Goal: Information Seeking & Learning: Learn about a topic

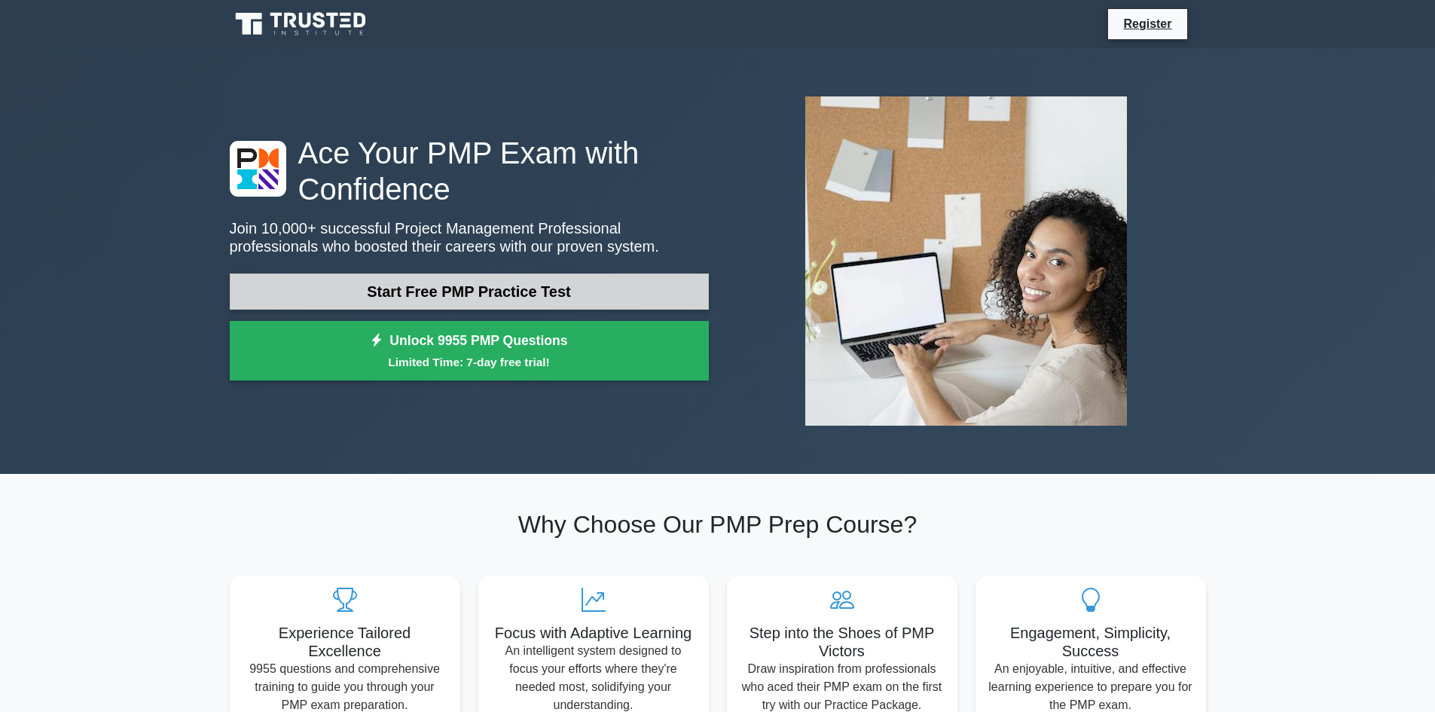
click at [440, 289] on link "Start Free PMP Practice Test" at bounding box center [469, 291] width 479 height 36
click at [548, 285] on link "Start Free PMP Practice Test" at bounding box center [469, 291] width 479 height 36
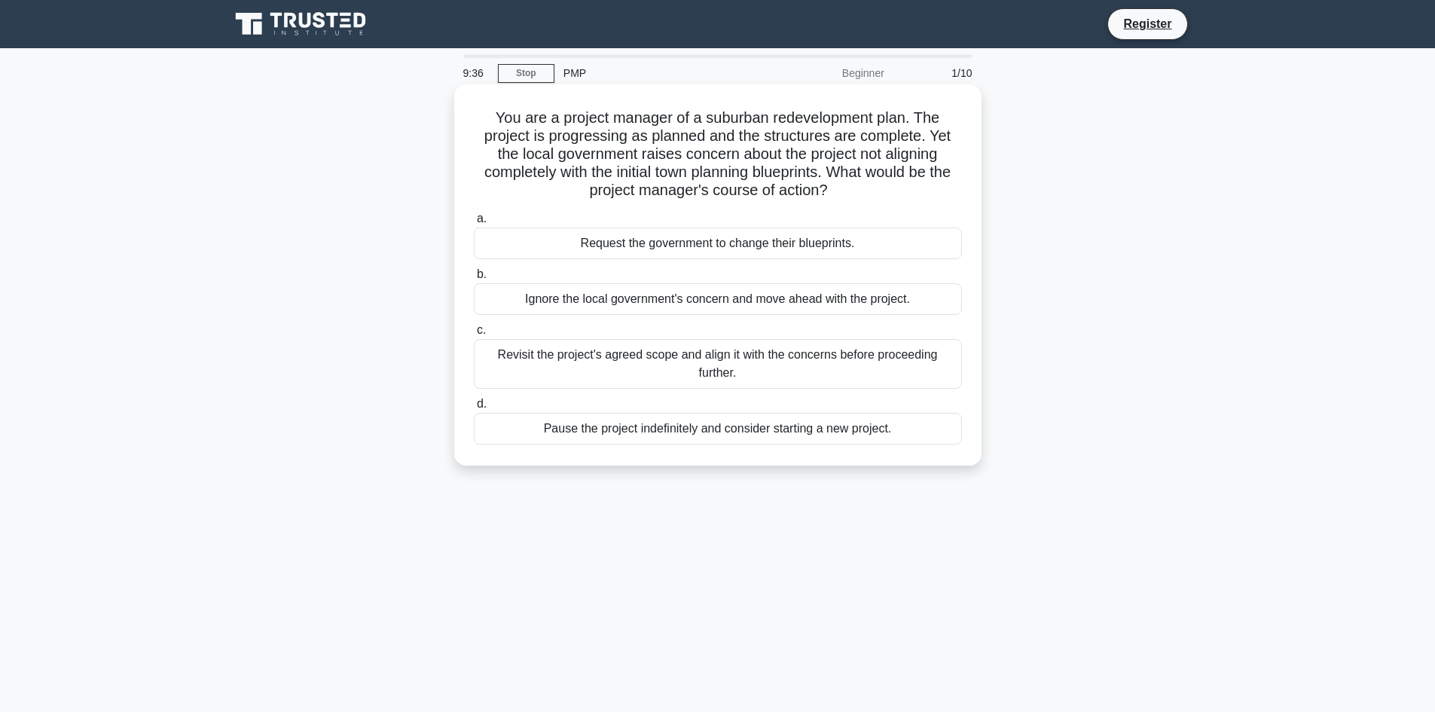
click at [752, 362] on div "Revisit the project's agreed scope and align it with the concerns before procee…" at bounding box center [718, 364] width 488 height 50
click at [474, 335] on input "c. Revisit the project's agreed scope and align it with the concerns before pro…" at bounding box center [474, 330] width 0 height 10
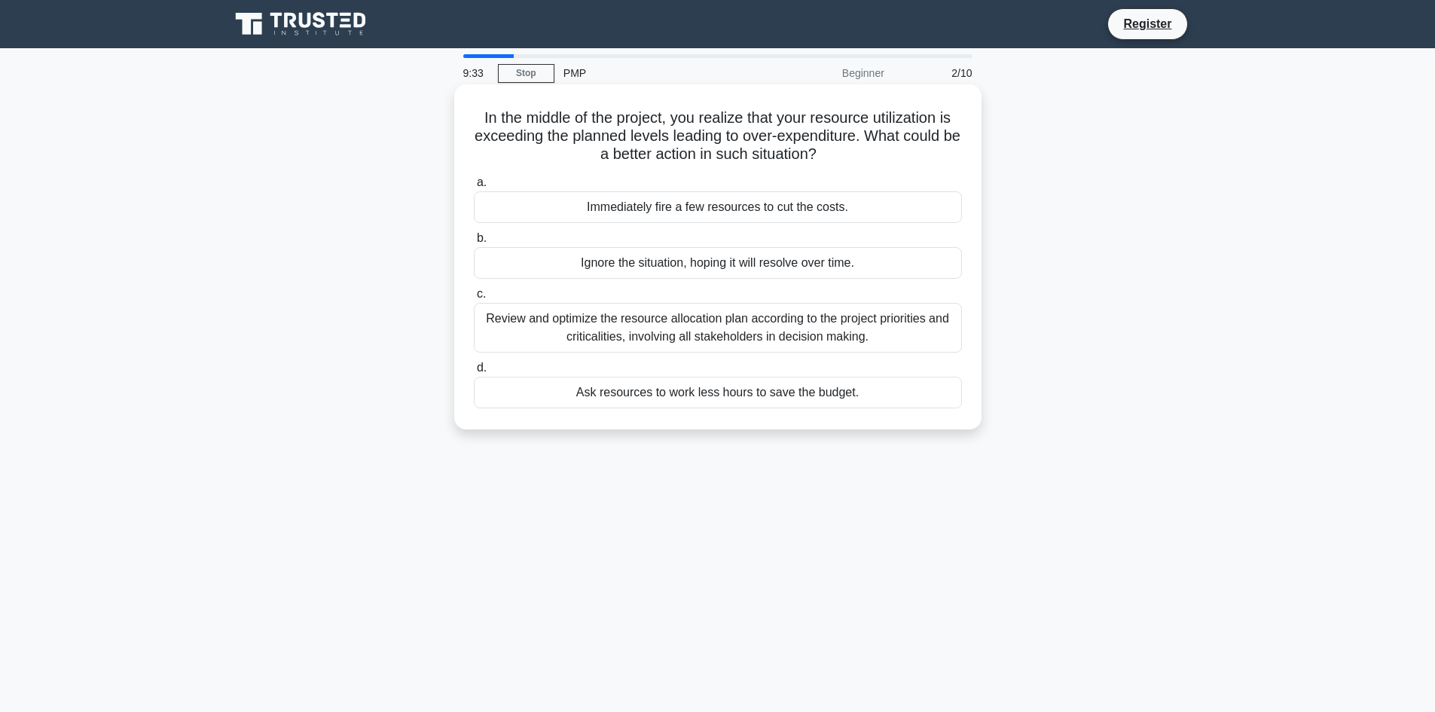
click at [575, 319] on div "Review and optimize the resource allocation plan according to the project prior…" at bounding box center [718, 328] width 488 height 50
click at [474, 299] on input "c. Review and optimize the resource allocation plan according to the project pr…" at bounding box center [474, 294] width 0 height 10
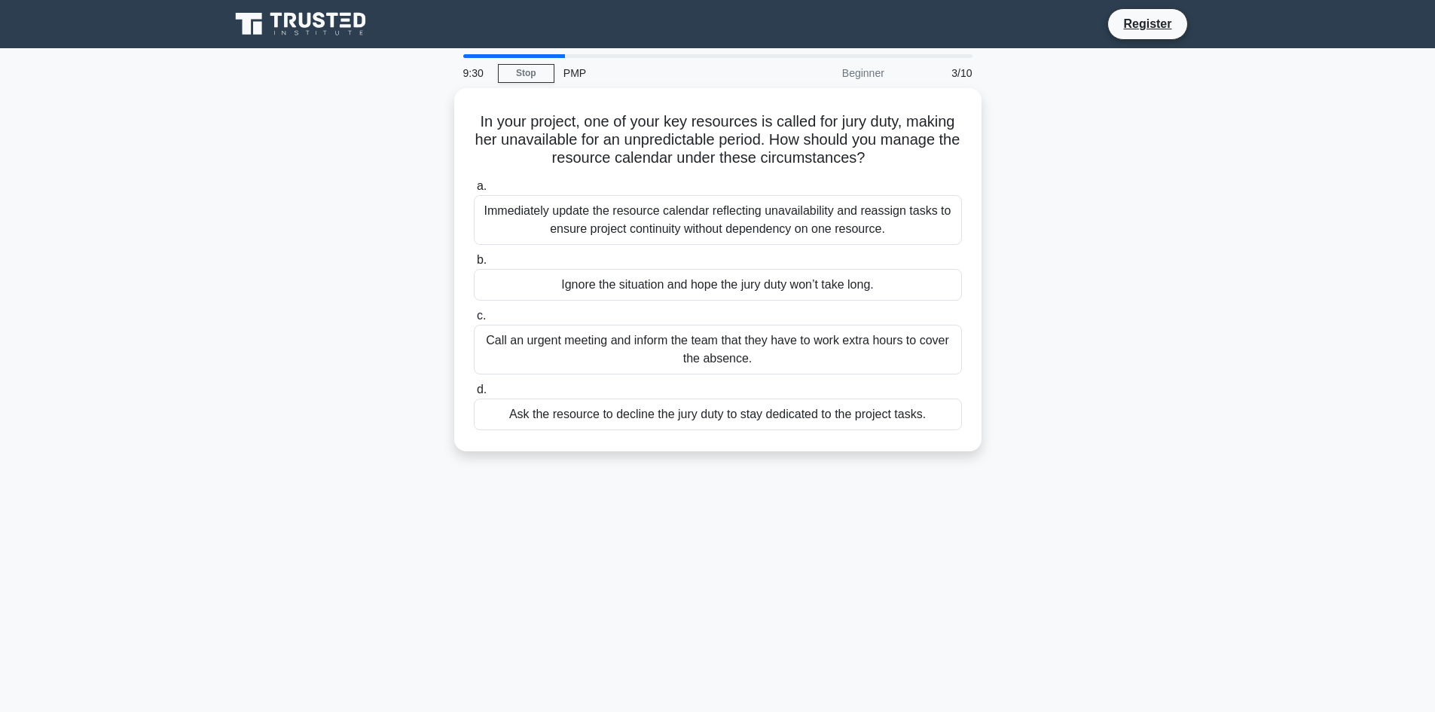
click at [873, 72] on div "Beginner" at bounding box center [828, 73] width 132 height 30
click at [517, 73] on link "Stop" at bounding box center [526, 73] width 56 height 19
